Goal: Information Seeking & Learning: Learn about a topic

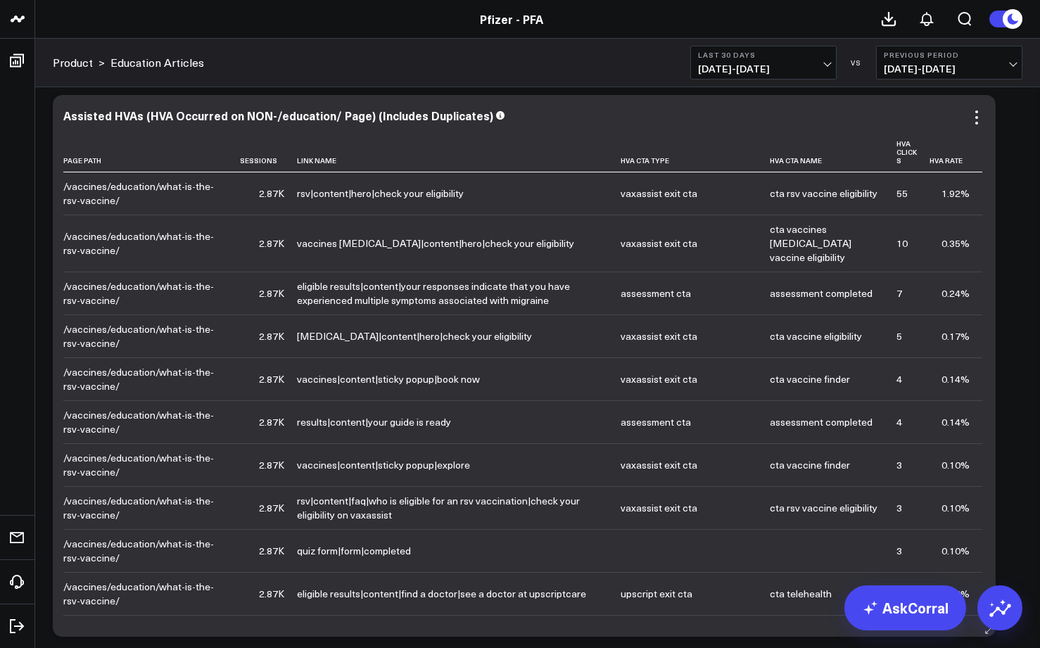
scroll to position [321, 0]
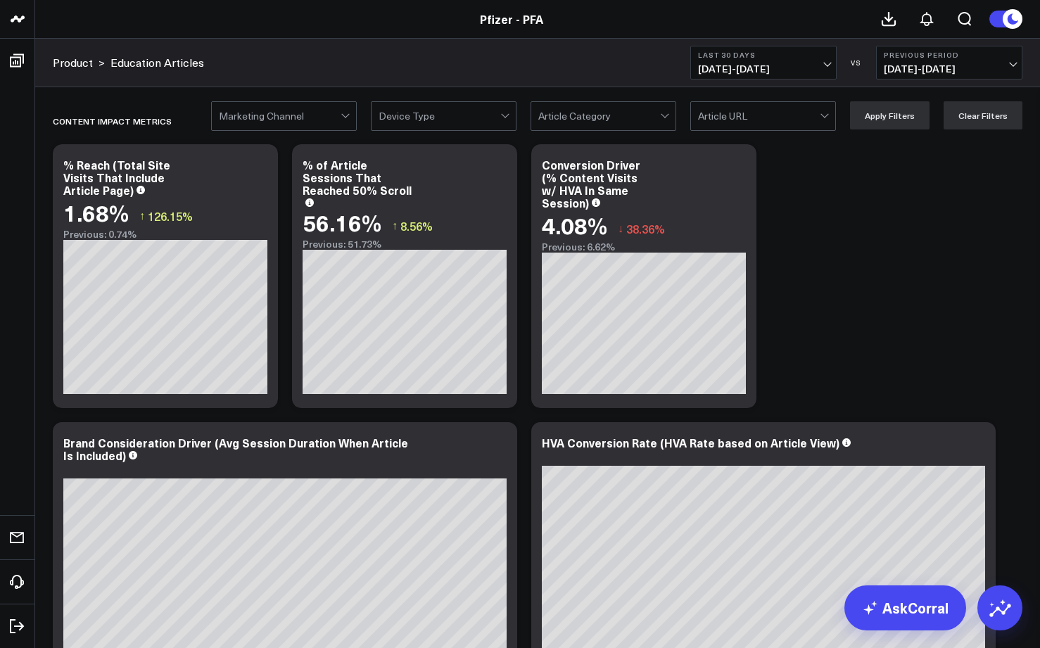
click at [581, 113] on div at bounding box center [599, 116] width 122 height 28
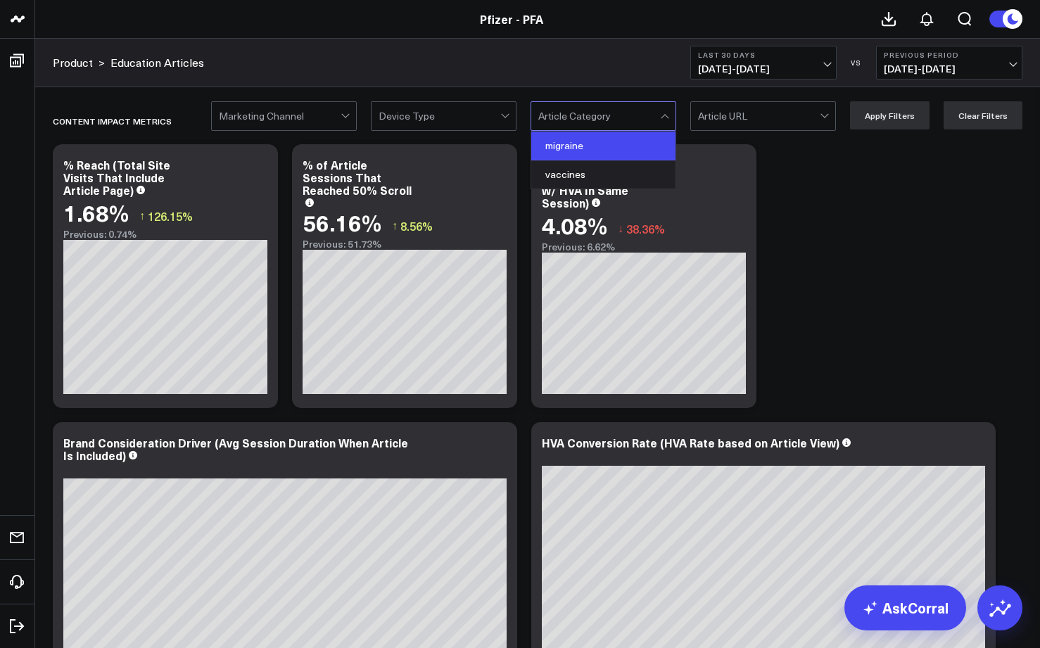
click at [581, 143] on div "migraine" at bounding box center [603, 146] width 144 height 29
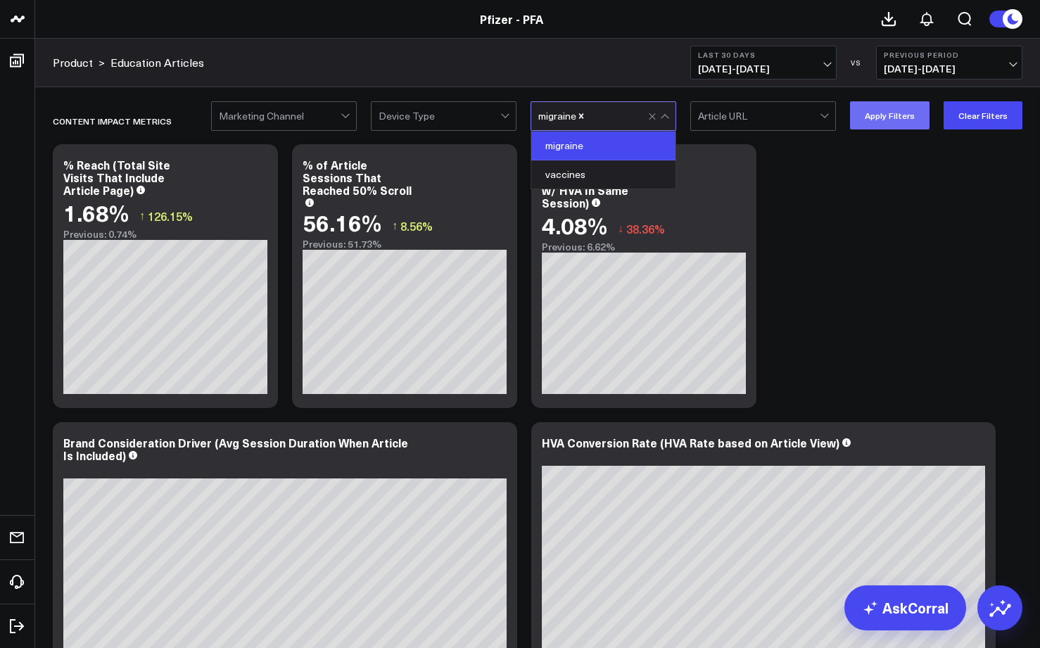
click at [889, 113] on button "Apply Filters" at bounding box center [890, 115] width 80 height 28
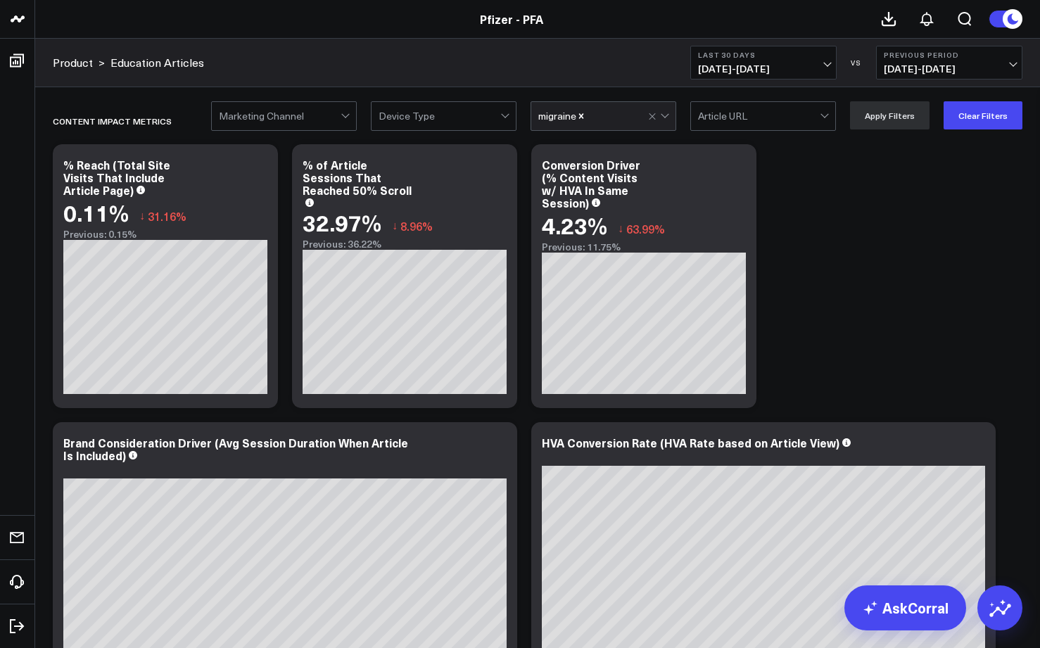
click at [584, 117] on icon "Remove migraine" at bounding box center [581, 116] width 10 height 10
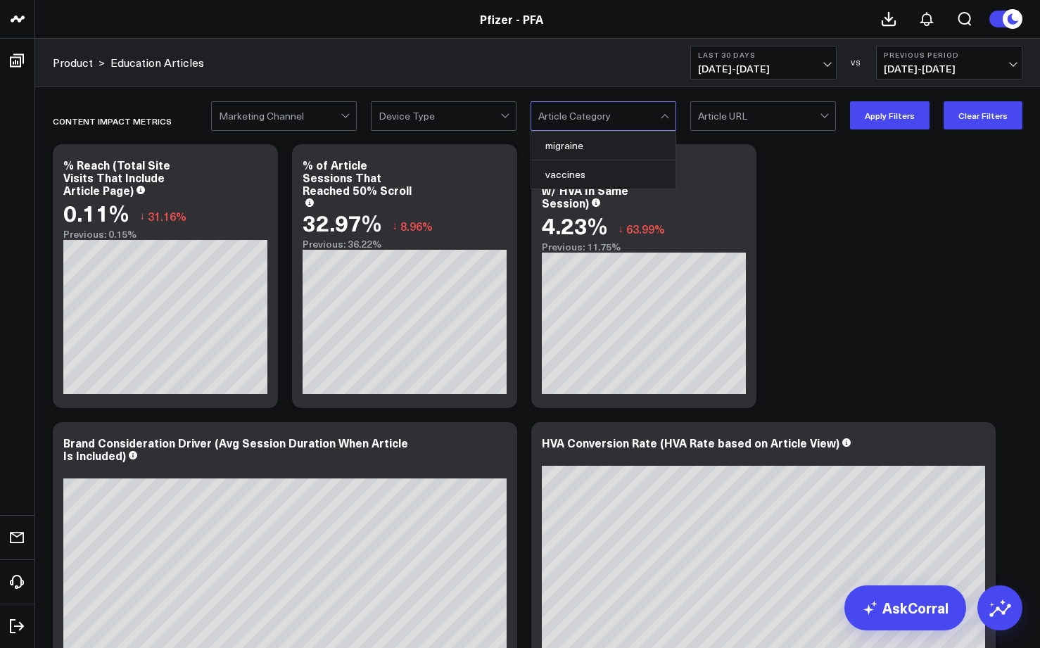
click at [667, 120] on div at bounding box center [666, 116] width 12 height 28
click at [572, 171] on div "vaccines" at bounding box center [603, 174] width 144 height 28
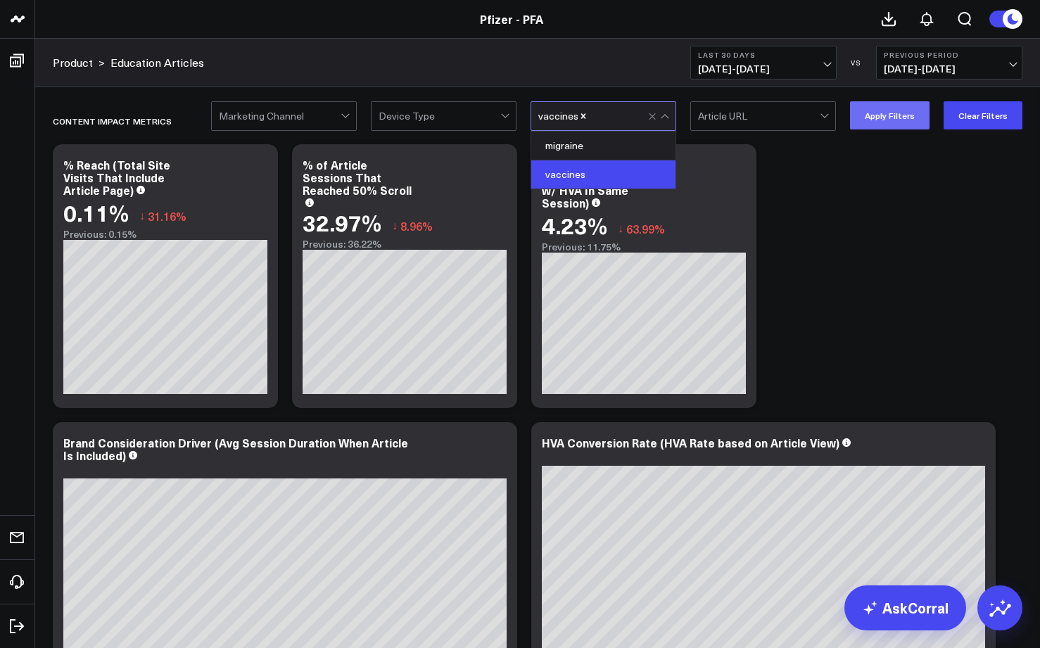
click at [886, 120] on button "Apply Filters" at bounding box center [890, 115] width 80 height 28
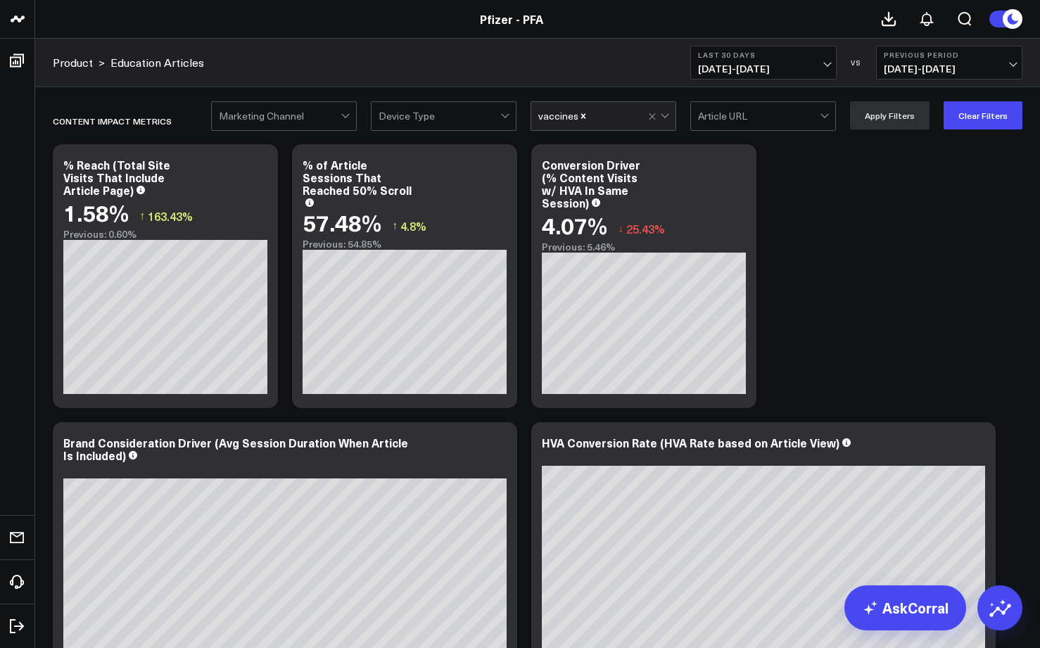
click at [585, 116] on icon "Remove vaccines" at bounding box center [584, 116] width 10 height 10
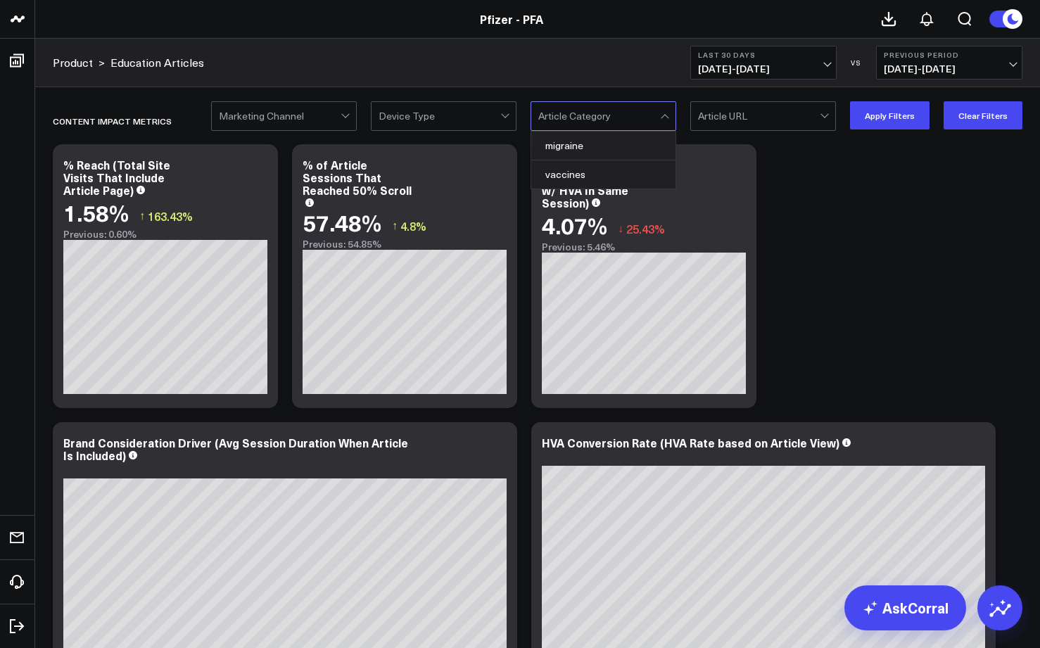
click at [672, 113] on div at bounding box center [666, 116] width 12 height 28
click at [559, 146] on div "migraine" at bounding box center [603, 146] width 144 height 29
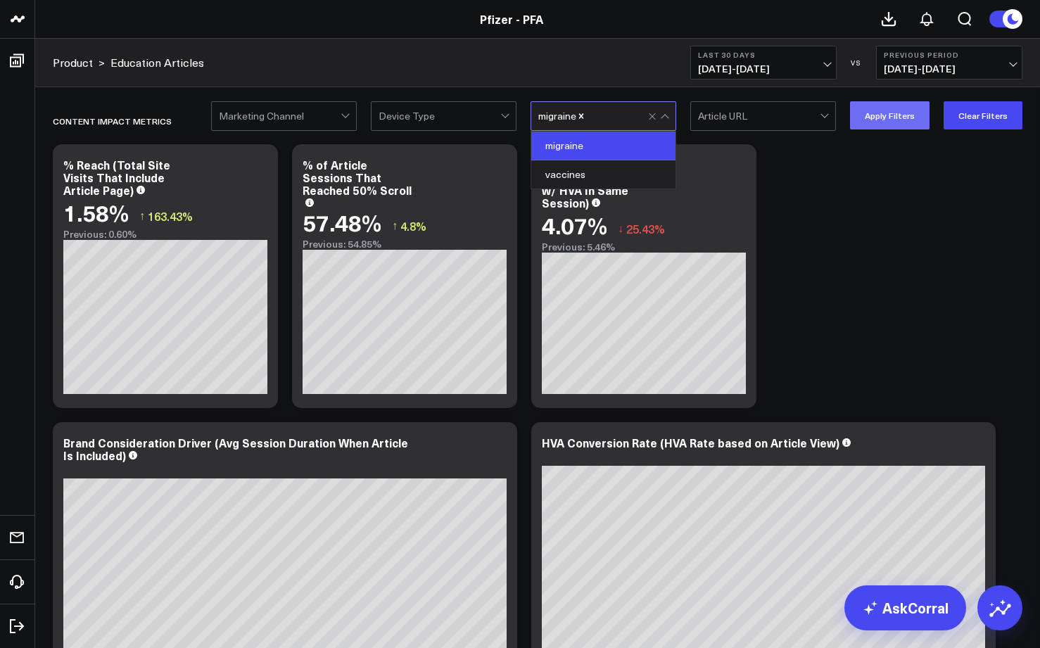
click at [873, 113] on button "Apply Filters" at bounding box center [890, 115] width 80 height 28
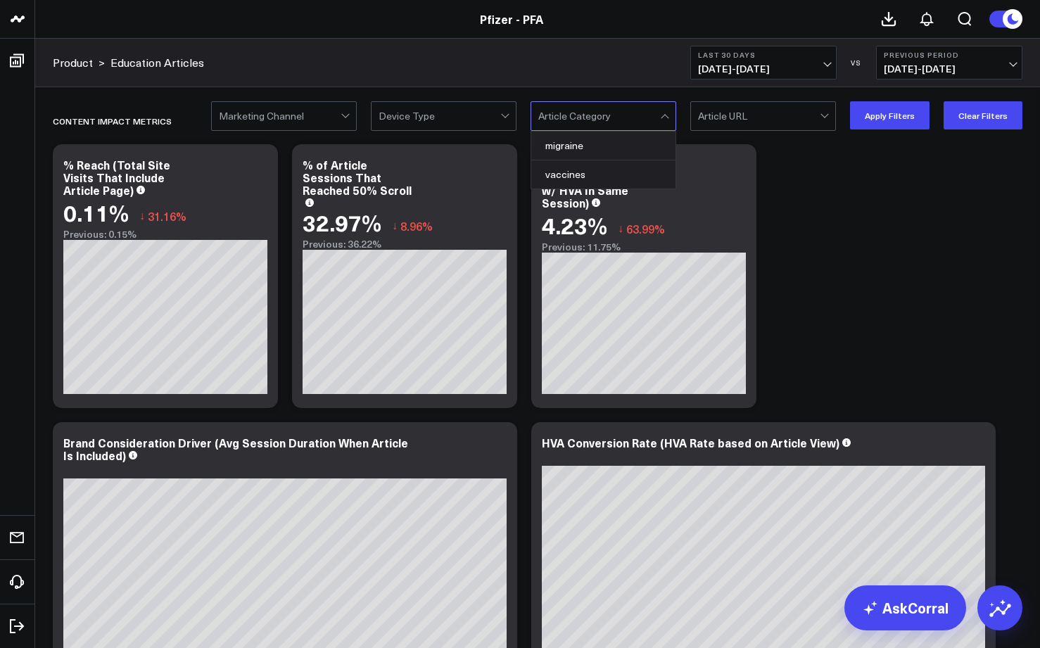
click at [660, 117] on div at bounding box center [599, 116] width 122 height 28
click at [571, 173] on div "vaccines" at bounding box center [603, 174] width 144 height 28
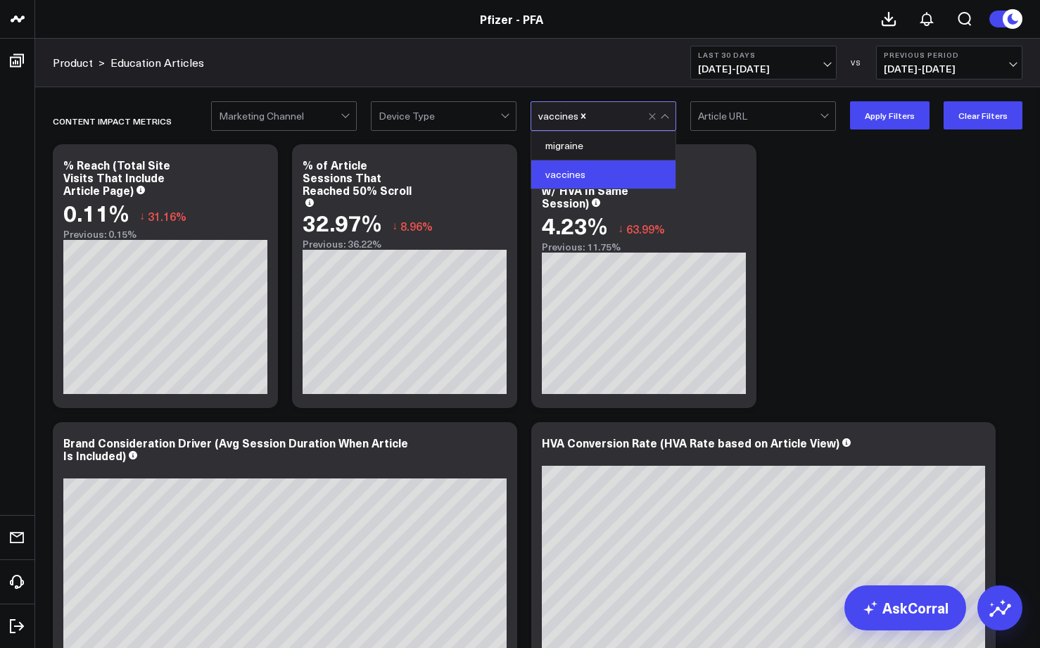
click at [348, 117] on div at bounding box center [347, 116] width 12 height 28
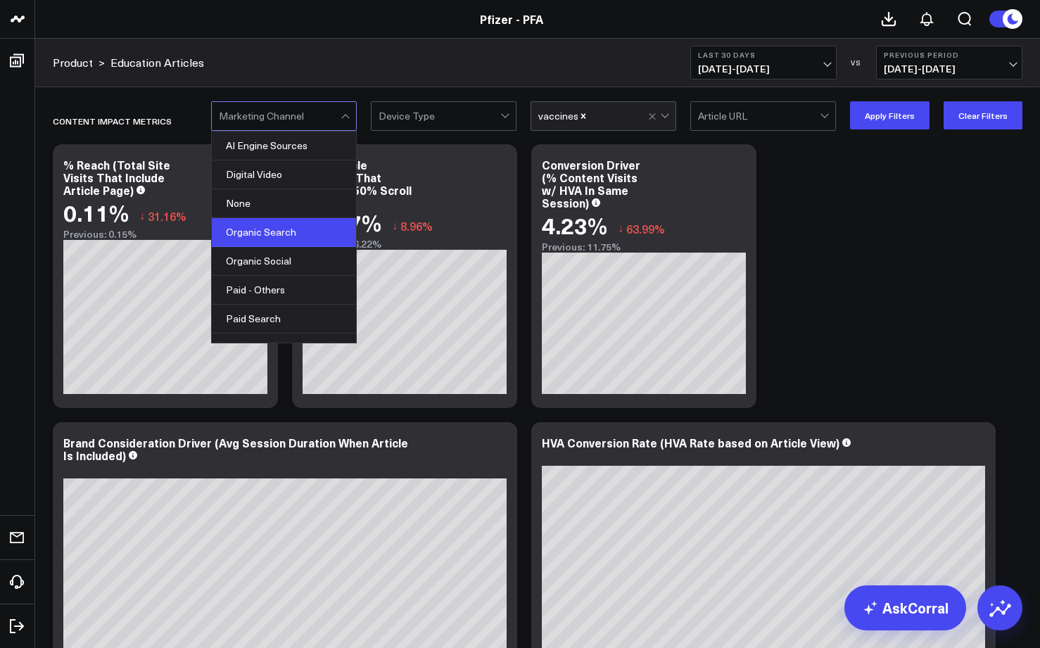
click at [255, 231] on div "Organic Search" at bounding box center [284, 232] width 144 height 29
click at [887, 116] on button "Apply Filters" at bounding box center [890, 115] width 80 height 28
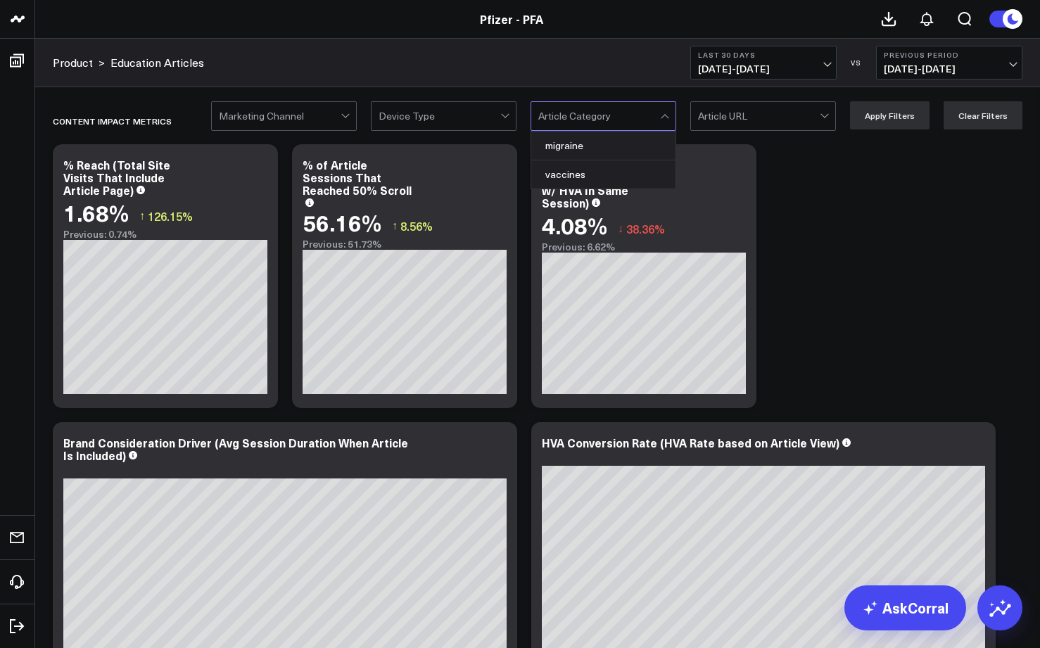
click at [669, 115] on div at bounding box center [665, 118] width 8 height 8
click at [588, 150] on div "migraine" at bounding box center [603, 146] width 144 height 29
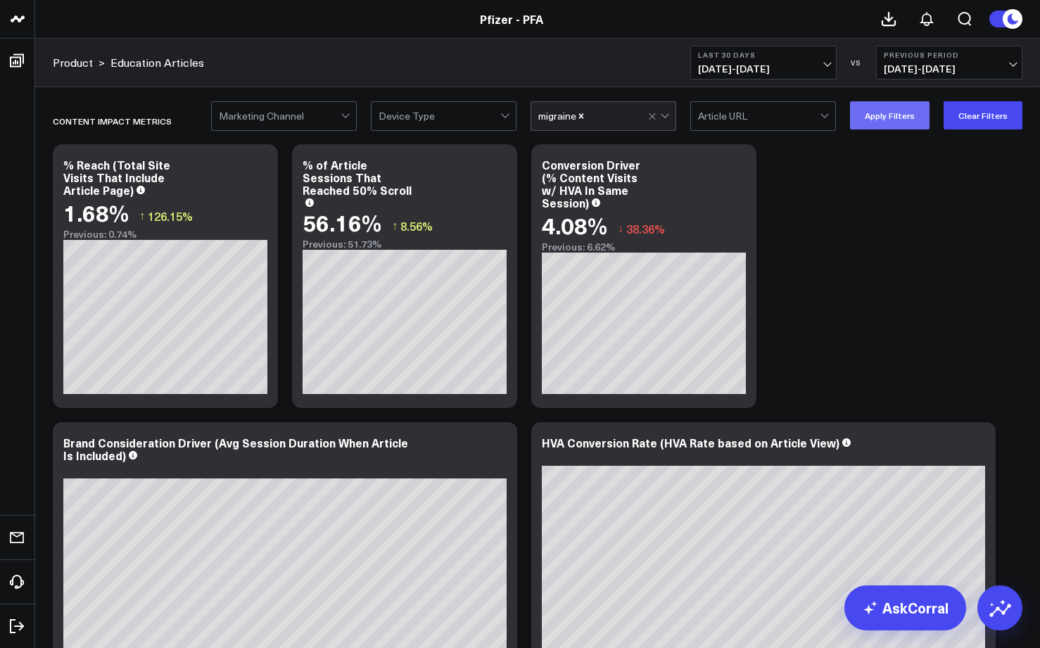
click at [890, 117] on button "Apply Filters" at bounding box center [890, 115] width 80 height 28
click at [934, 59] on b "Previous Period" at bounding box center [949, 55] width 131 height 8
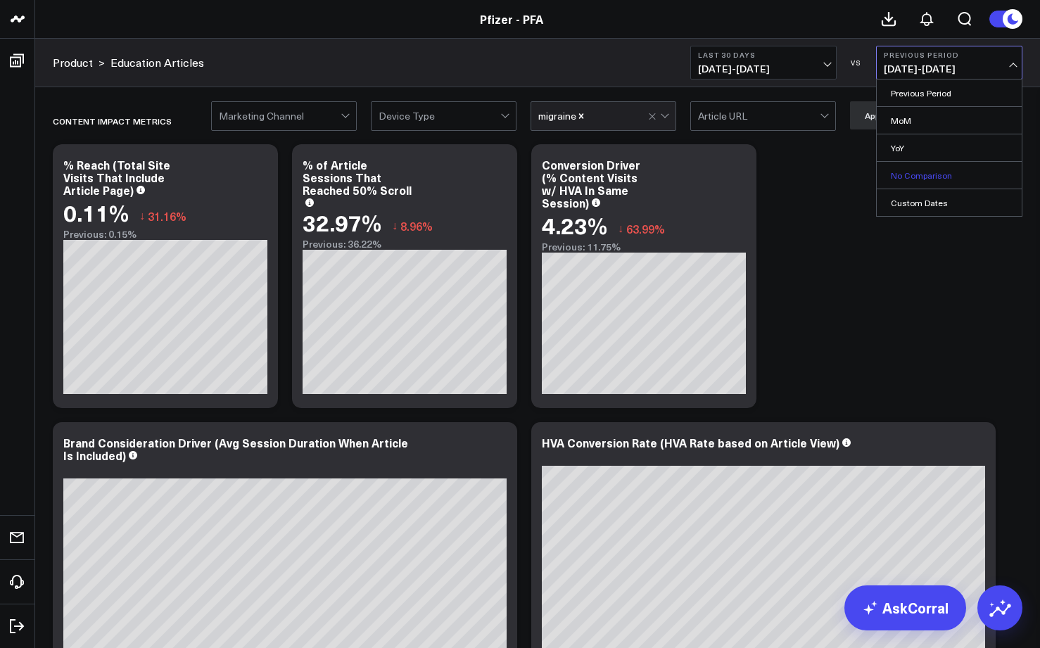
click at [911, 178] on link "No Comparison" at bounding box center [949, 175] width 145 height 27
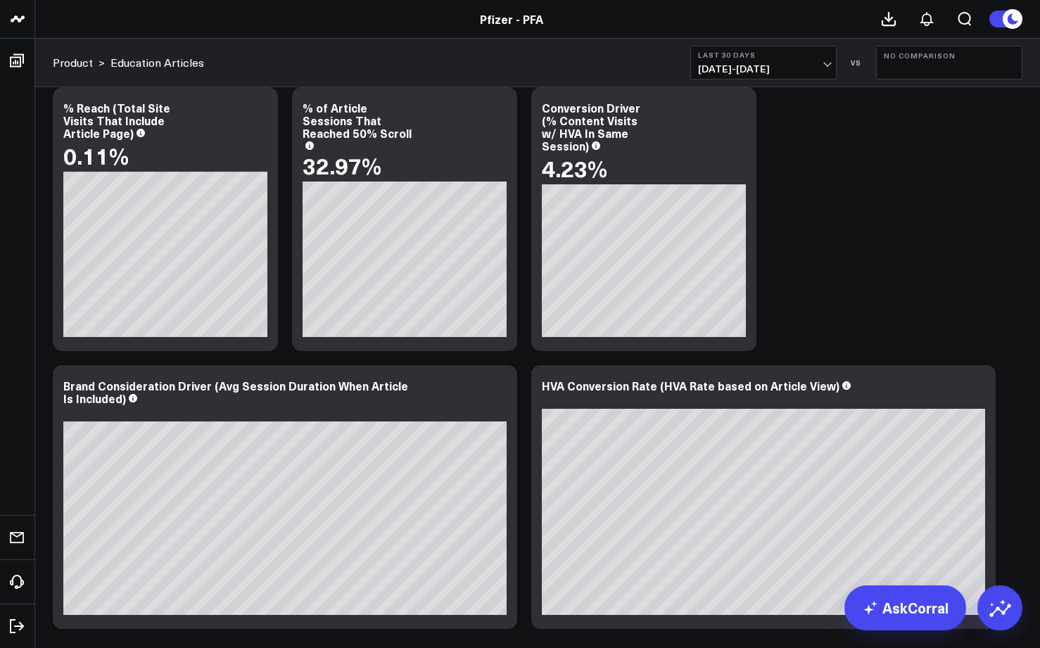
scroll to position [36, 0]
